Goal: Contribute content: Add original content to the website for others to see

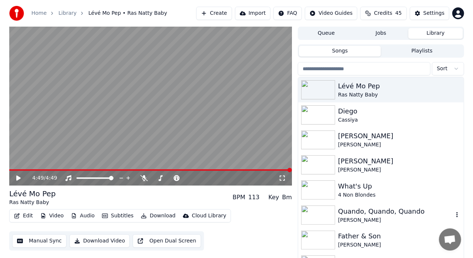
scroll to position [16, 0]
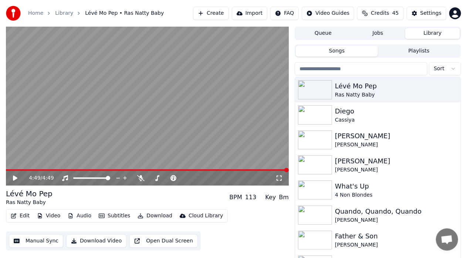
click at [222, 13] on button "Create" at bounding box center [211, 13] width 36 height 13
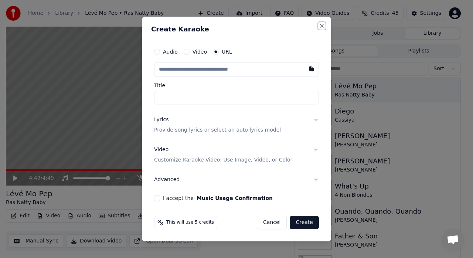
click at [322, 25] on button "Close" at bounding box center [322, 26] width 6 height 6
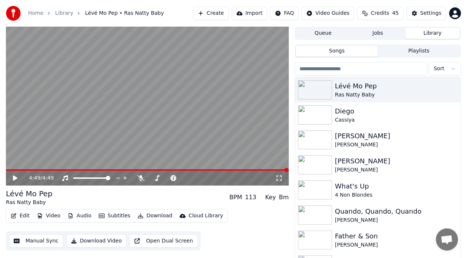
click at [259, 12] on button "Import" at bounding box center [250, 13] width 36 height 13
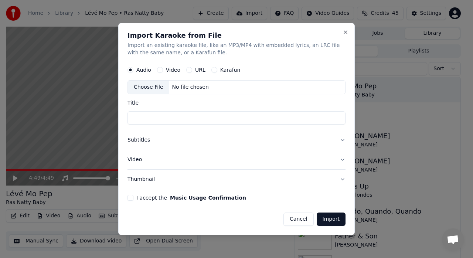
click at [170, 70] on label "Video" at bounding box center [173, 69] width 14 height 5
click at [163, 70] on button "Video" at bounding box center [160, 70] width 6 height 6
click at [200, 70] on label "URL" at bounding box center [200, 69] width 10 height 5
click at [192, 70] on button "URL" at bounding box center [189, 70] width 6 height 6
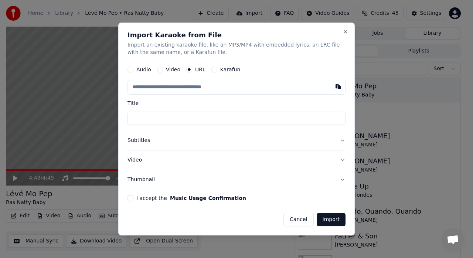
click at [170, 67] on label "Video" at bounding box center [173, 69] width 14 height 5
click at [163, 67] on button "Video" at bounding box center [160, 70] width 6 height 6
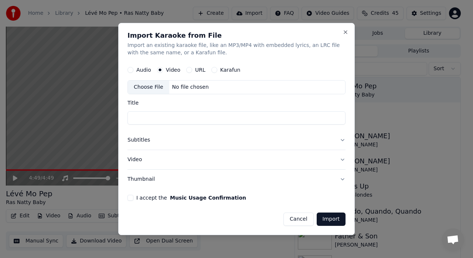
click at [154, 86] on div "Choose File" at bounding box center [148, 87] width 41 height 13
type input "**********"
click at [135, 102] on label "Title" at bounding box center [237, 102] width 218 height 5
click at [135, 111] on input "**********" at bounding box center [237, 117] width 218 height 13
click at [136, 103] on label "Title" at bounding box center [237, 102] width 218 height 5
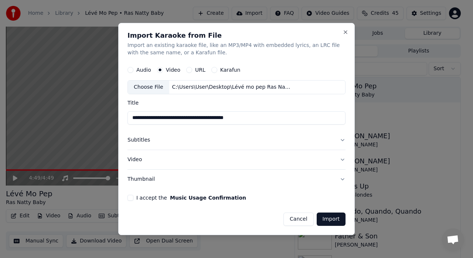
click at [136, 111] on input "**********" at bounding box center [237, 117] width 218 height 13
click at [138, 160] on button "Video" at bounding box center [237, 159] width 218 height 19
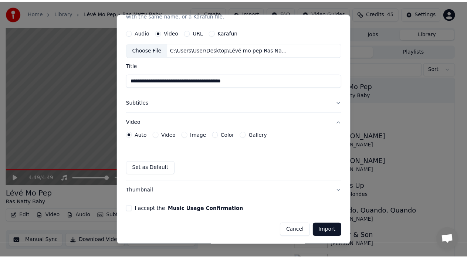
scroll to position [28, 0]
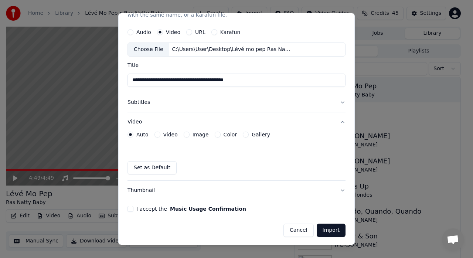
click at [325, 228] on button "Import" at bounding box center [331, 230] width 29 height 13
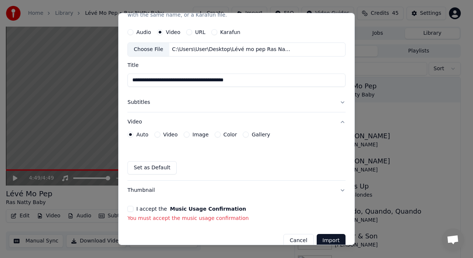
click at [129, 206] on button "I accept the Music Usage Confirmation" at bounding box center [131, 209] width 6 height 6
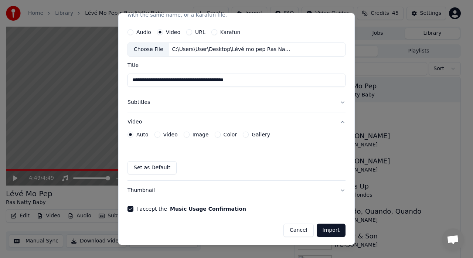
click at [328, 232] on button "Import" at bounding box center [331, 230] width 29 height 13
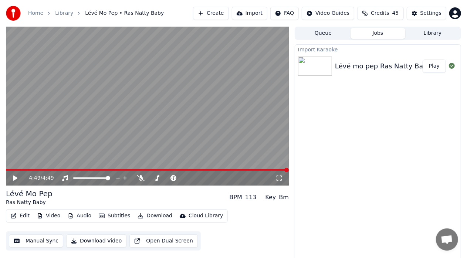
click at [435, 66] on button "Play" at bounding box center [434, 66] width 23 height 13
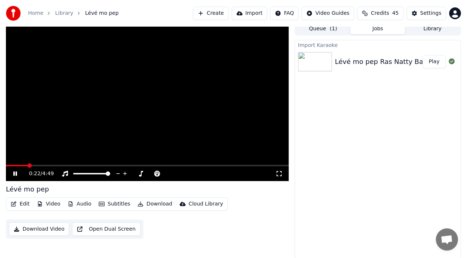
scroll to position [6, 0]
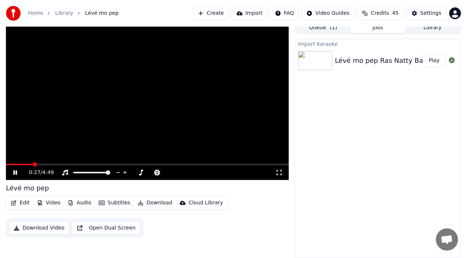
click at [14, 173] on icon at bounding box center [15, 172] width 4 height 4
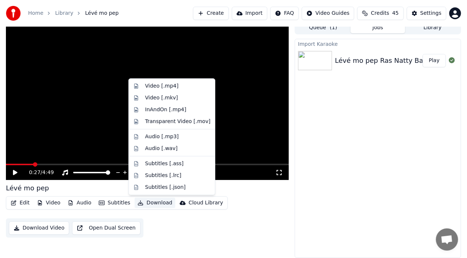
click at [157, 202] on button "Download" at bounding box center [155, 203] width 41 height 10
click at [170, 121] on div "Transparent Video [.mov]" at bounding box center [177, 121] width 65 height 7
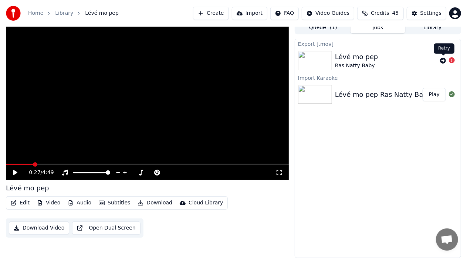
click at [443, 58] on icon at bounding box center [443, 61] width 6 height 6
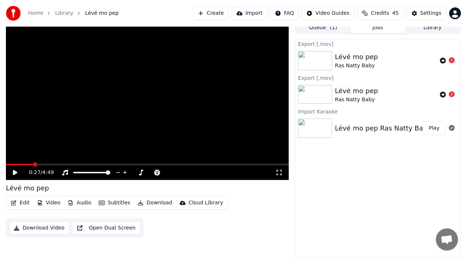
click at [224, 12] on button "Create" at bounding box center [211, 13] width 36 height 13
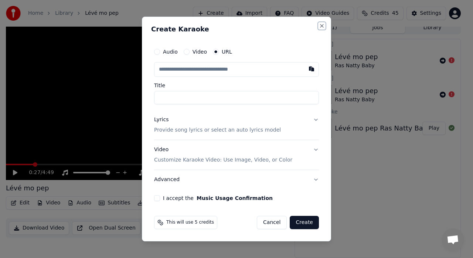
click at [323, 26] on button "Close" at bounding box center [322, 26] width 6 height 6
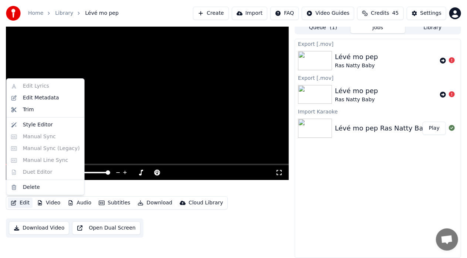
click at [28, 201] on button "Edit" at bounding box center [20, 203] width 25 height 10
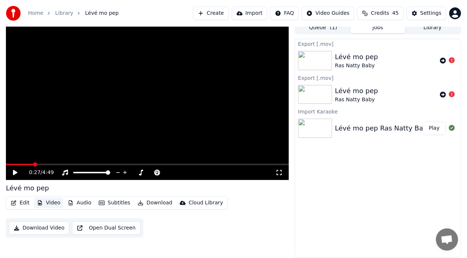
click at [51, 202] on button "Video" at bounding box center [48, 203] width 29 height 10
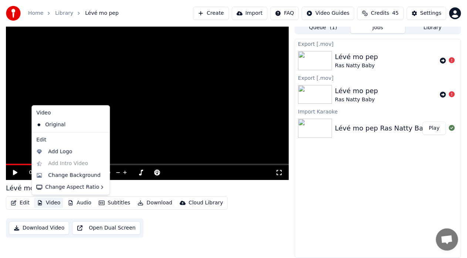
click at [51, 202] on button "Video" at bounding box center [48, 203] width 29 height 10
click at [67, 175] on div "Change Background" at bounding box center [74, 175] width 53 height 7
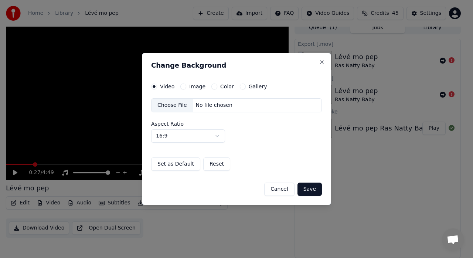
click at [166, 105] on div "Choose File" at bounding box center [172, 105] width 41 height 13
click at [313, 189] on button "Save" at bounding box center [310, 189] width 24 height 13
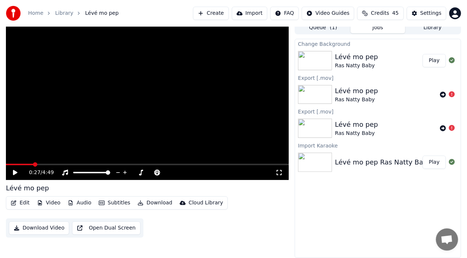
click at [432, 60] on button "Play" at bounding box center [434, 60] width 23 height 13
